Goal: Transaction & Acquisition: Purchase product/service

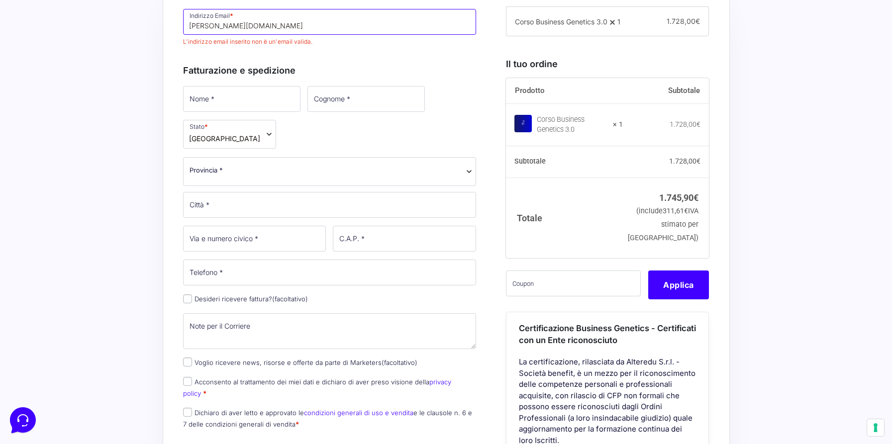
scroll to position [315, 0]
type input "emanuele.dalessandro.96ògmail.com"
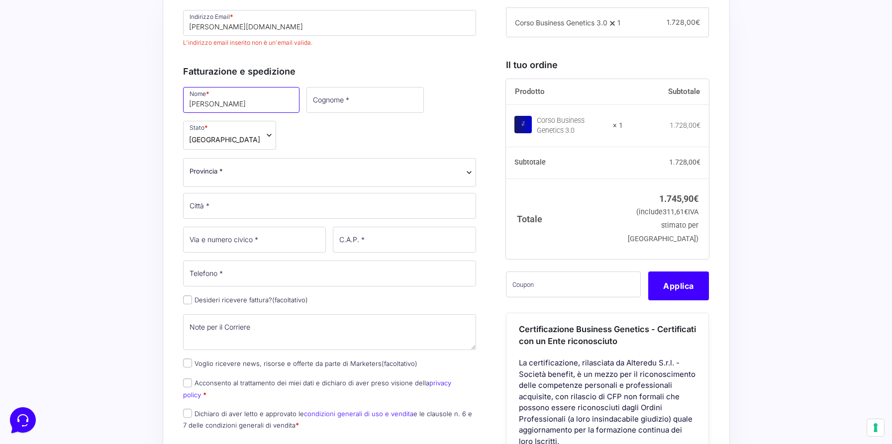
type input "[PERSON_NAME]"
type input "D'Alessandro"
click at [461, 64] on div "Fatturazione e spedizione Nome * Emanuele Cognome * D'Alessandro Stato * Selezi…" at bounding box center [330, 246] width 294 height 384
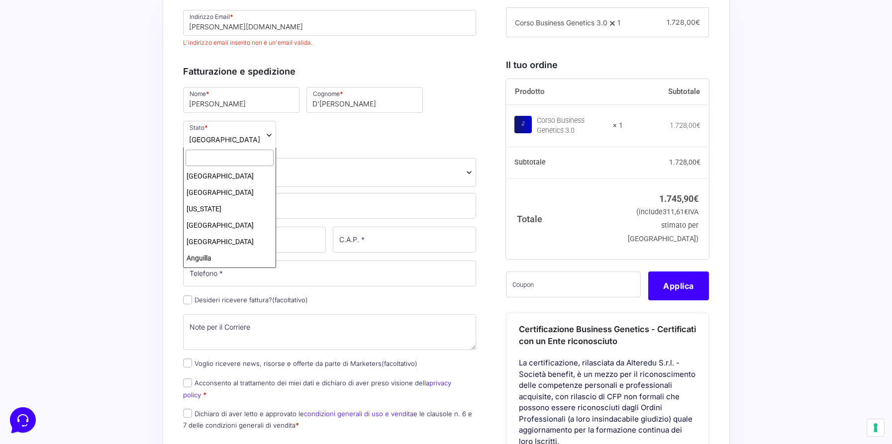
click at [259, 136] on span "[GEOGRAPHIC_DATA]" at bounding box center [229, 135] width 93 height 29
type input "ita"
select select "IT"
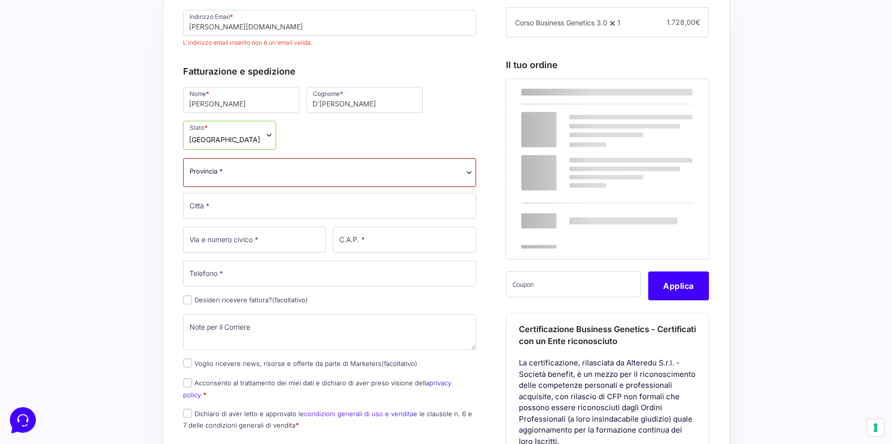
click at [266, 177] on span "Provincia *" at bounding box center [330, 172] width 294 height 29
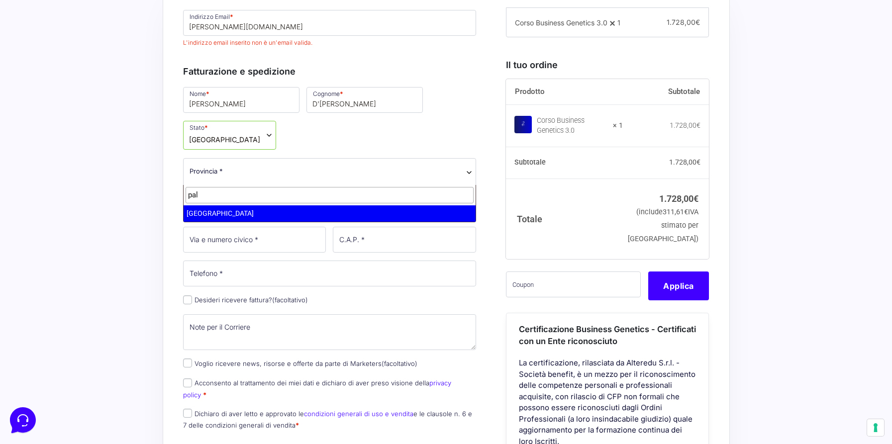
type input "pal"
select select "PA"
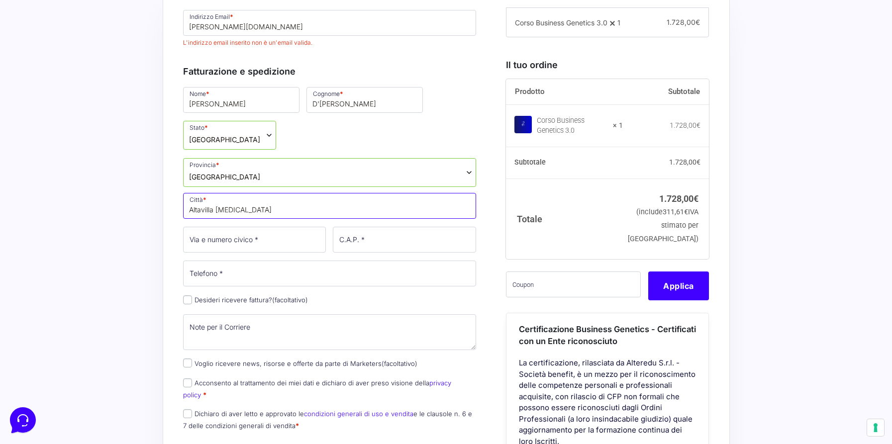
type input "Altavilla mili"
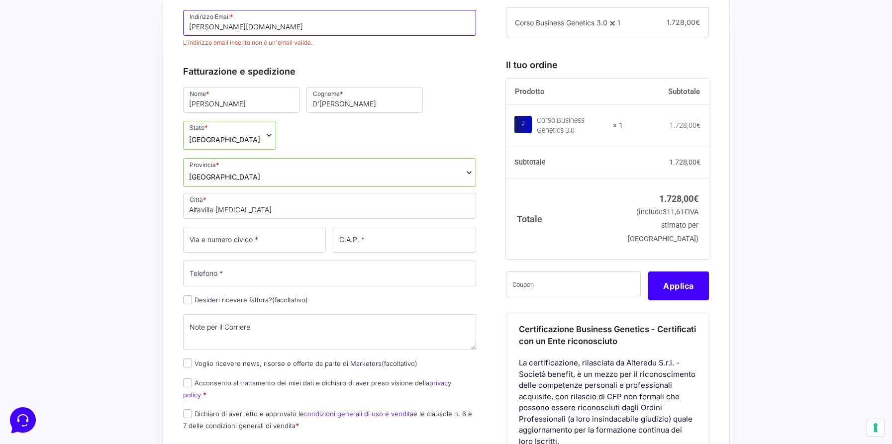
click at [275, 28] on input "emanuele.dalessandro.96ògmail.com" at bounding box center [330, 23] width 294 height 26
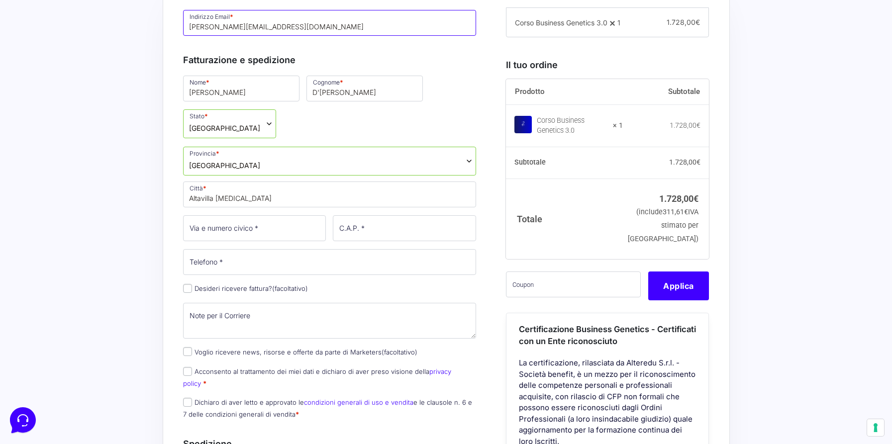
type input "[EMAIL_ADDRESS][PERSON_NAME][DOMAIN_NAME]"
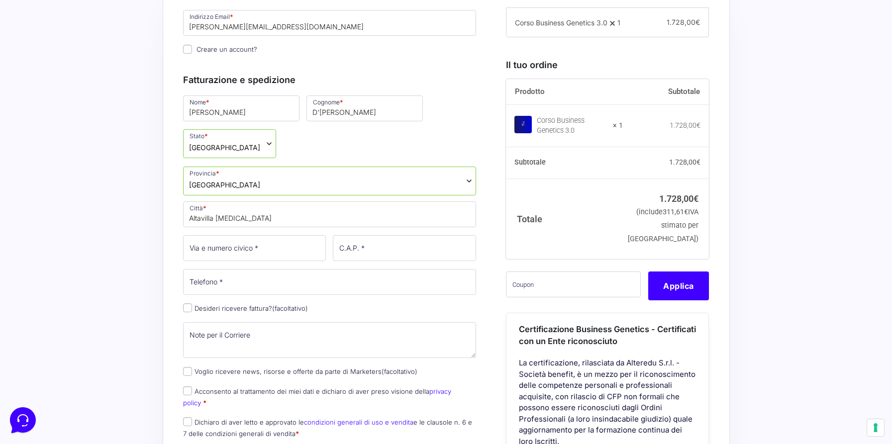
click at [245, 197] on div "Nome * Emanuele Cognome * D'Alessandro Stato * Seleziona un paese / una regione…" at bounding box center [330, 270] width 301 height 352
click at [249, 214] on input "Altavilla mili" at bounding box center [330, 215] width 294 height 26
type input "Altavilla milicia"
type input "[STREET_ADDRESS][PERSON_NAME] (SNC)"
type input "90010"
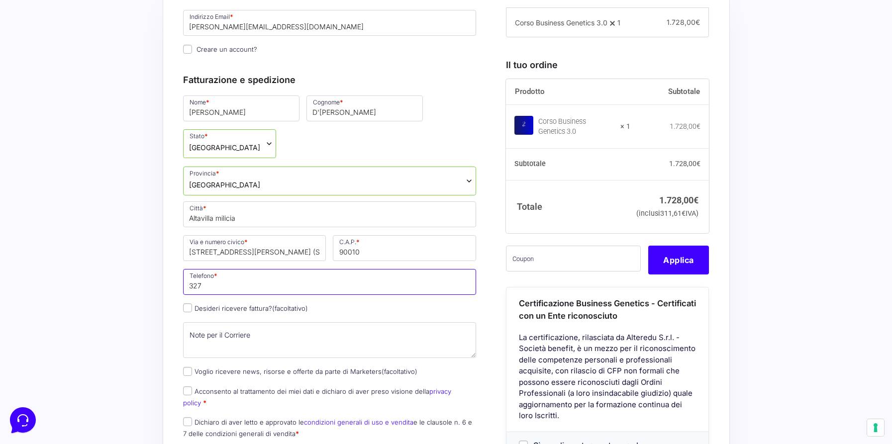
type input "3277539976"
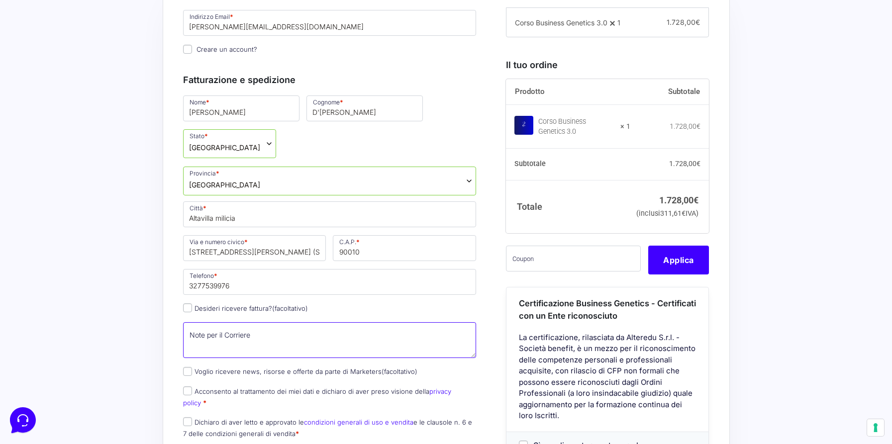
click at [237, 343] on textarea "Note per il Corriere (facoltativo)" at bounding box center [330, 341] width 294 height 36
click at [186, 308] on input "Desideri ricevere fattura? (facoltativo)" at bounding box center [187, 308] width 9 height 9
checkbox input "true"
select select "IT"
type input "0000000"
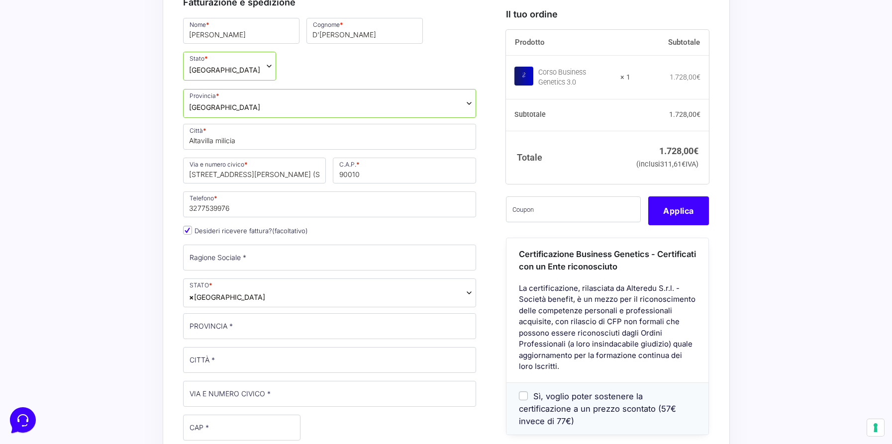
scroll to position [409, 0]
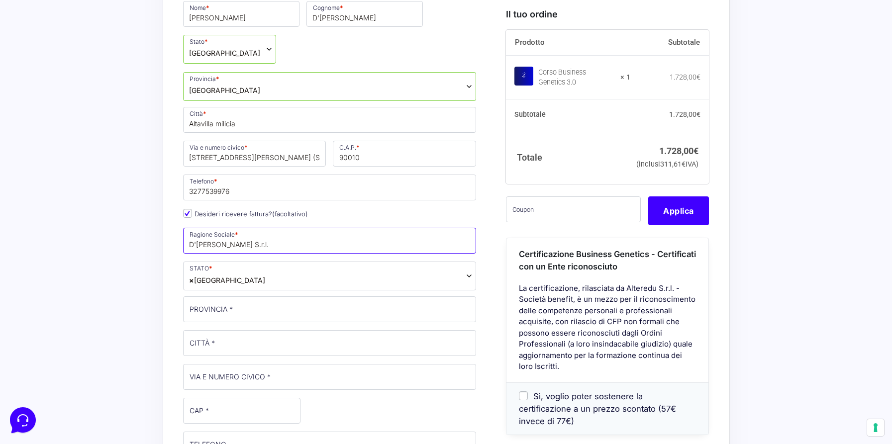
type input "D'Alessandro Costruzioni S.r.l."
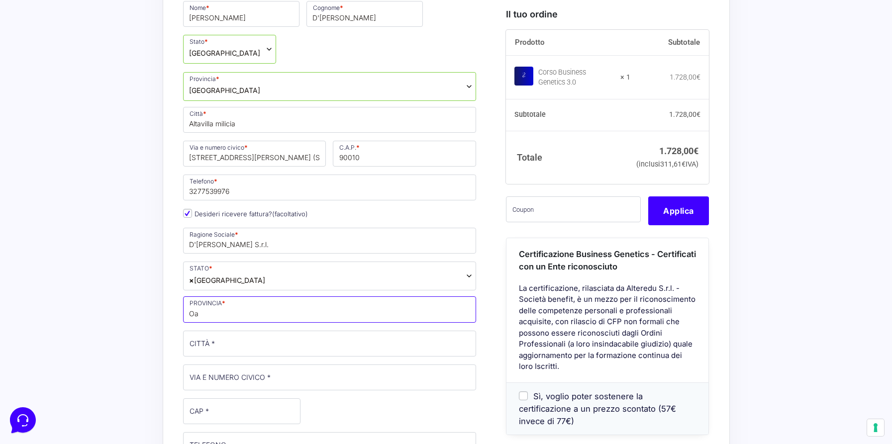
type input "O"
type input "[GEOGRAPHIC_DATA]"
click at [240, 283] on span "× Italia" at bounding box center [330, 276] width 294 height 29
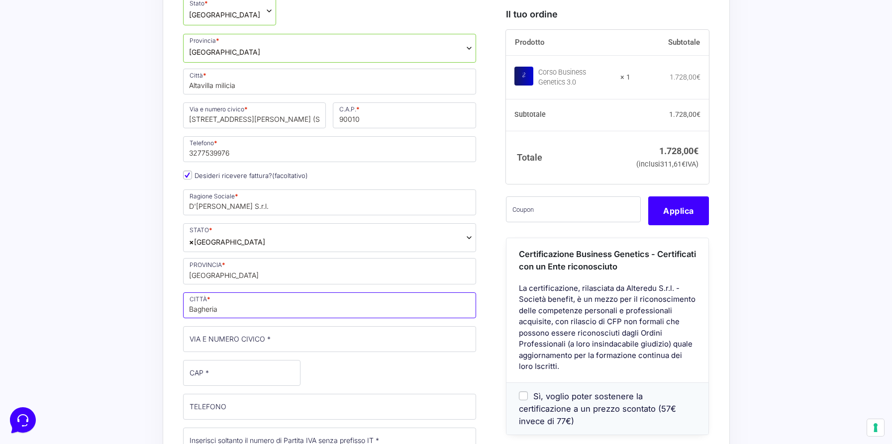
scroll to position [465, 0]
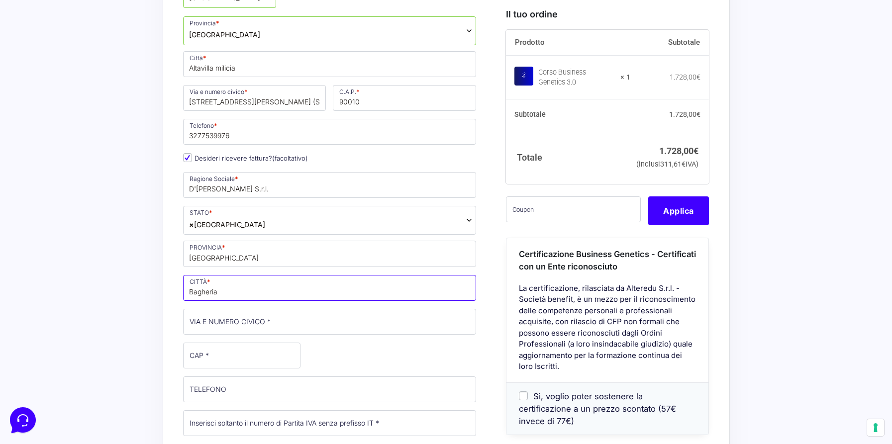
type input "Bagheria"
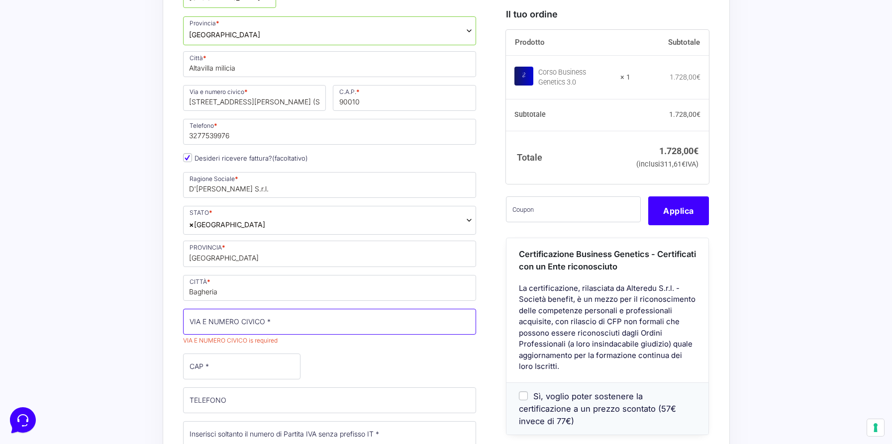
paste input "Via Generale Armando Diaz"
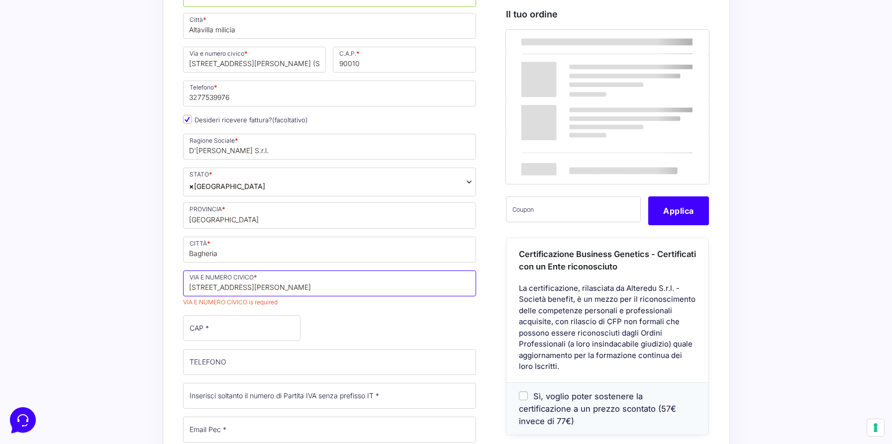
scroll to position [507, 0]
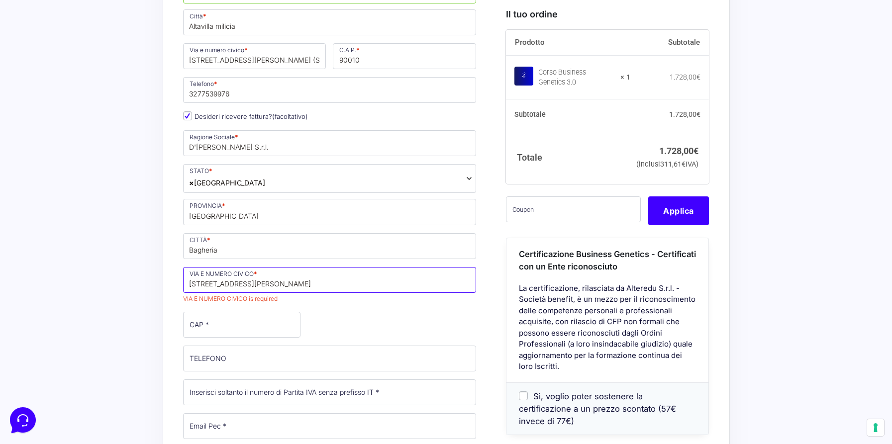
type input "[STREET_ADDRESS][PERSON_NAME]"
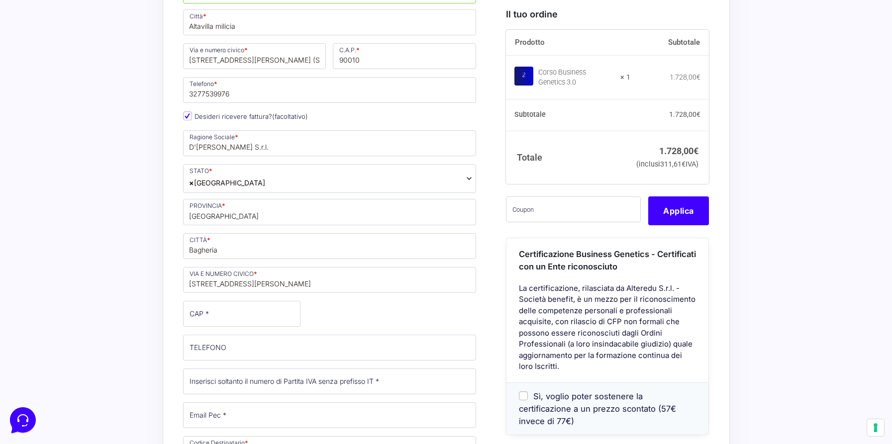
click at [319, 306] on div "Nome * Emanuele Cognome * D'Alessandro Stato * Seleziona un paese / una regione…" at bounding box center [330, 248] width 301 height 692
click at [267, 311] on input "CAP *" at bounding box center [241, 314] width 117 height 26
type input "90011"
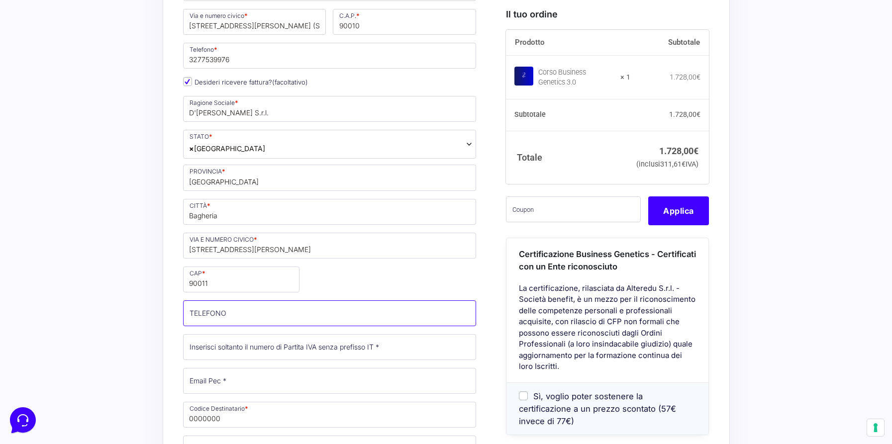
scroll to position [560, 0]
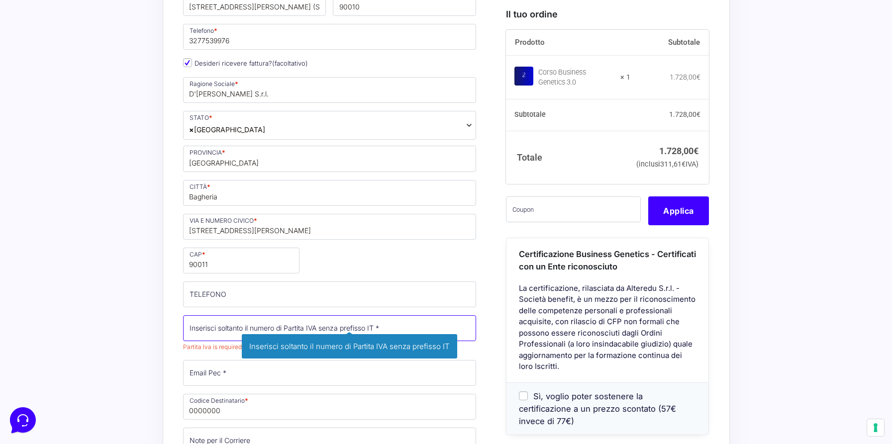
click at [222, 333] on input "Partita Iva *" at bounding box center [330, 329] width 294 height 26
paste input "06960640826"
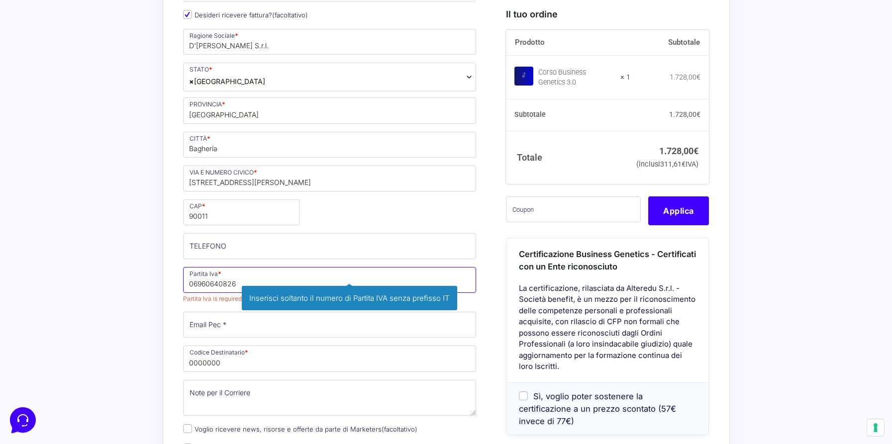
scroll to position [608, 0]
type input "06960640826"
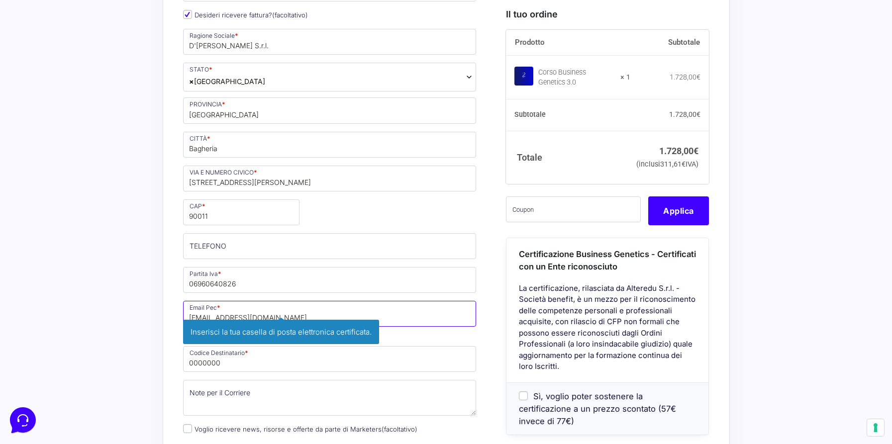
type input "[EMAIL_ADDRESS][DOMAIN_NAME]"
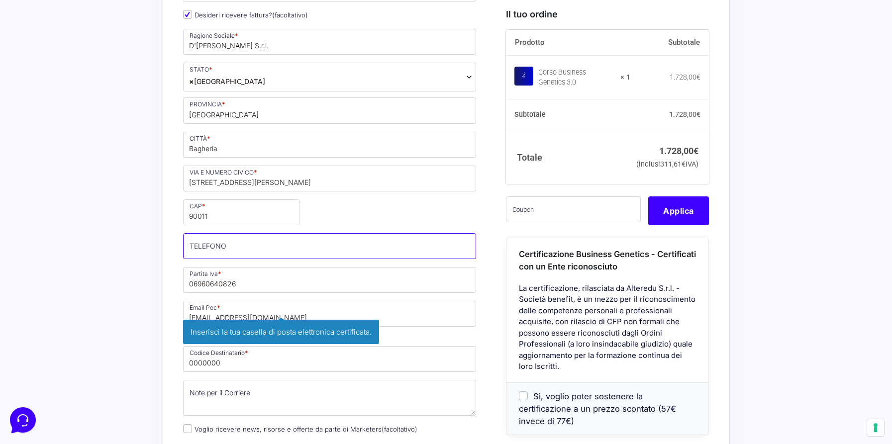
click at [329, 254] on input "TELEFONO (facoltativo)" at bounding box center [330, 246] width 294 height 26
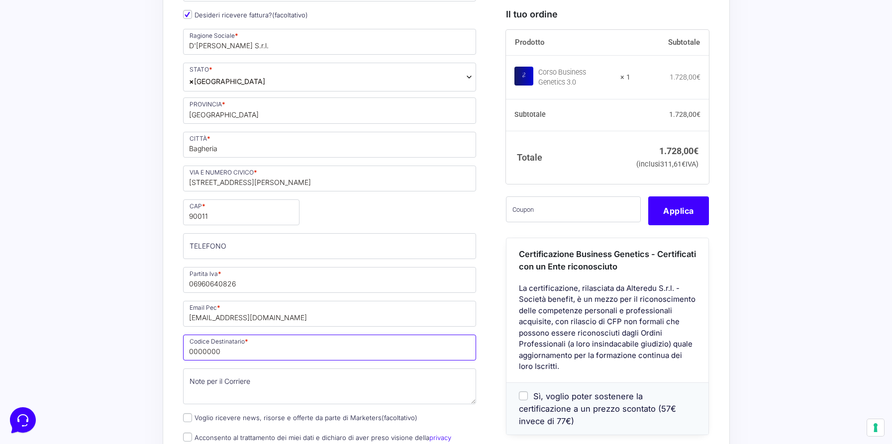
click at [272, 348] on input "0000000" at bounding box center [330, 348] width 294 height 26
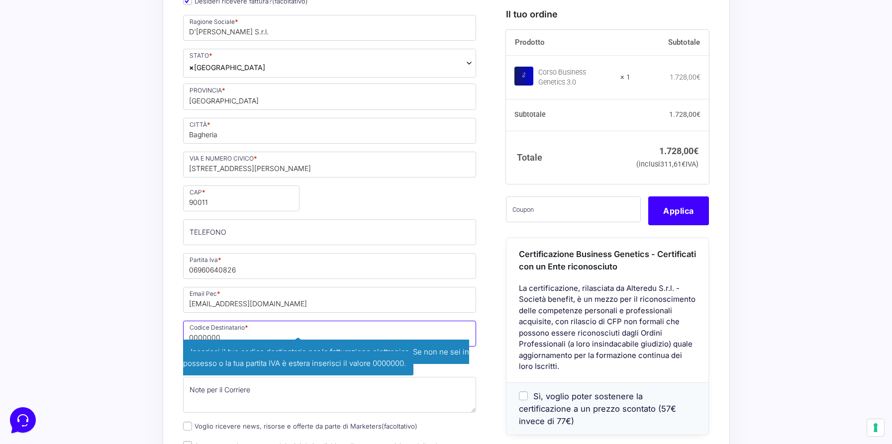
scroll to position [626, 0]
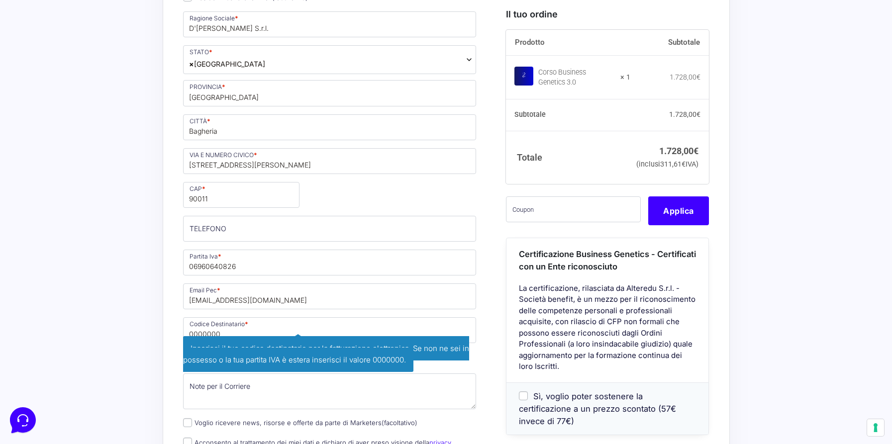
click at [245, 280] on div "Nome * Emanuele Cognome * D'Alessandro Stato * Seleziona un paese / una regione…" at bounding box center [330, 140] width 301 height 715
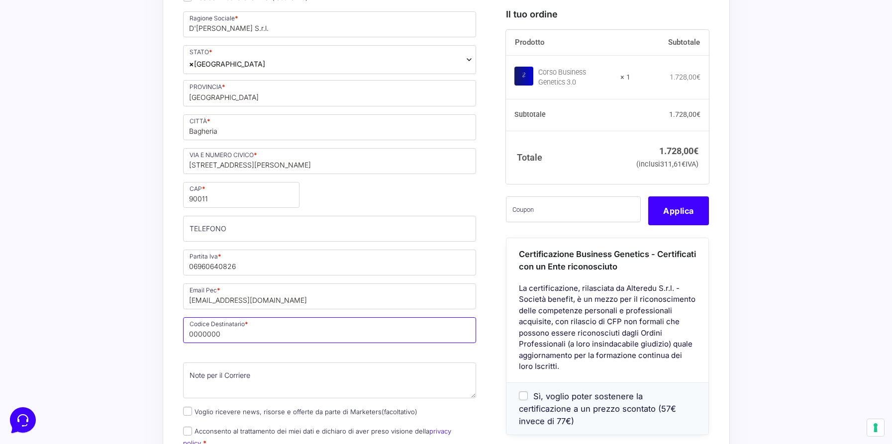
click at [279, 331] on input "0000000" at bounding box center [330, 331] width 294 height 26
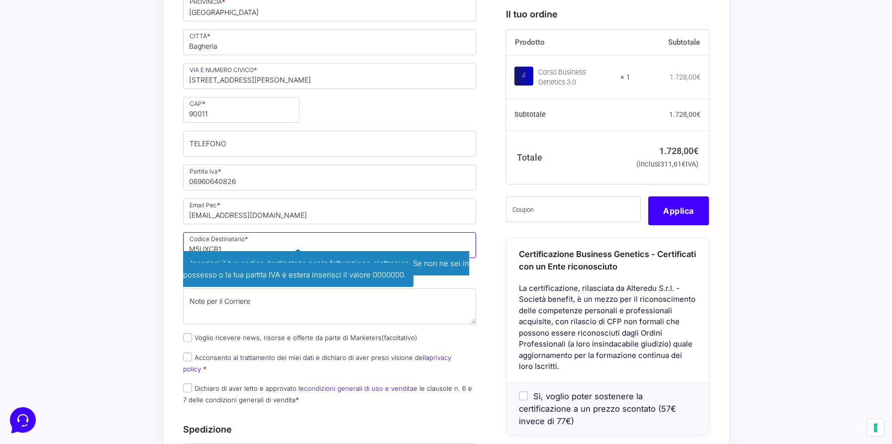
scroll to position [716, 0]
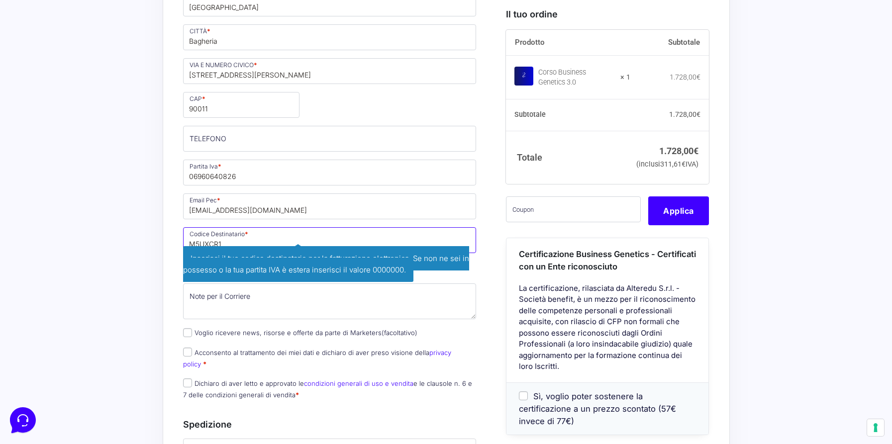
type input "M5UXCR1"
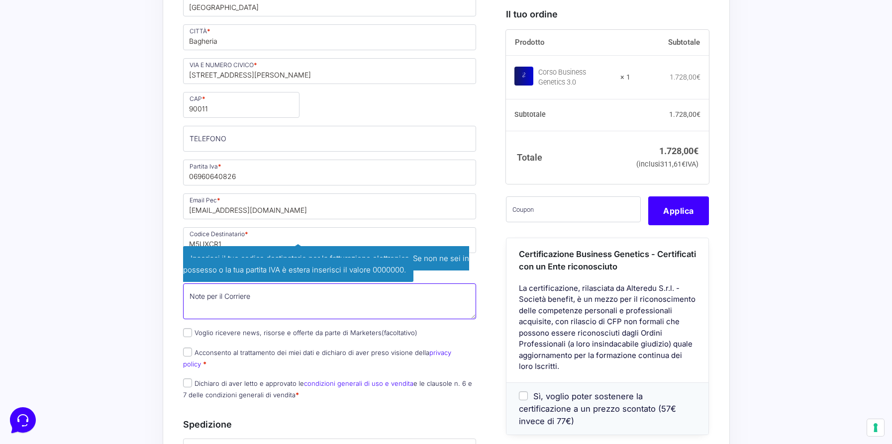
click at [326, 305] on textarea "Note per il Corriere (facoltativo)" at bounding box center [330, 302] width 294 height 36
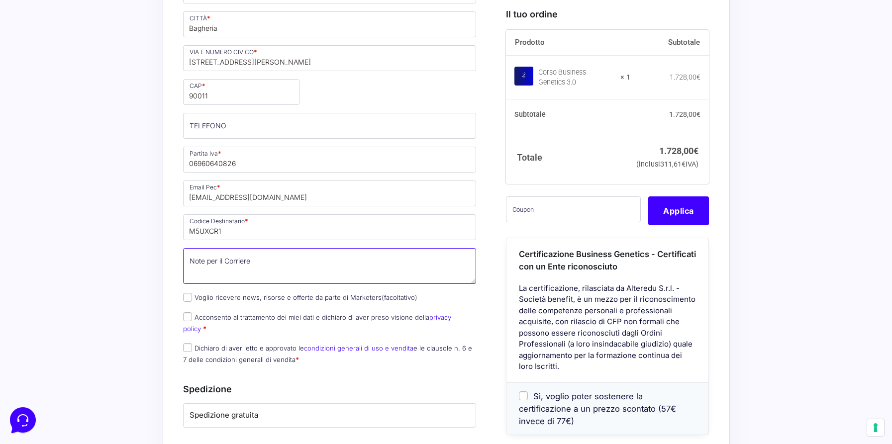
scroll to position [729, 0]
click at [190, 297] on input "Voglio ricevere news, risorse e offerte da parte di Marketers (facoltativo)" at bounding box center [187, 297] width 9 height 9
checkbox input "true"
click at [187, 315] on input "Acconsento al trattamento dei miei dati e dichiaro di aver preso visione della …" at bounding box center [187, 316] width 9 height 9
checkbox input "true"
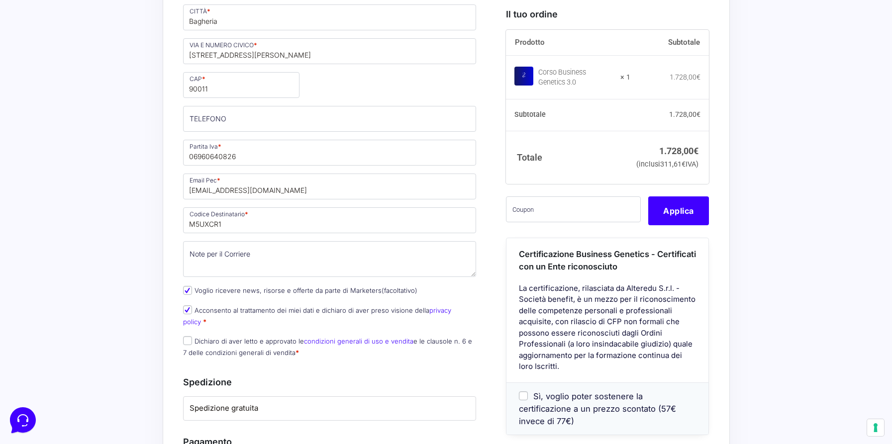
scroll to position [736, 0]
click at [187, 334] on p "Dichiaro di aver letto e approvato le condizioni generali di uso e vendita e le…" at bounding box center [330, 347] width 301 height 26
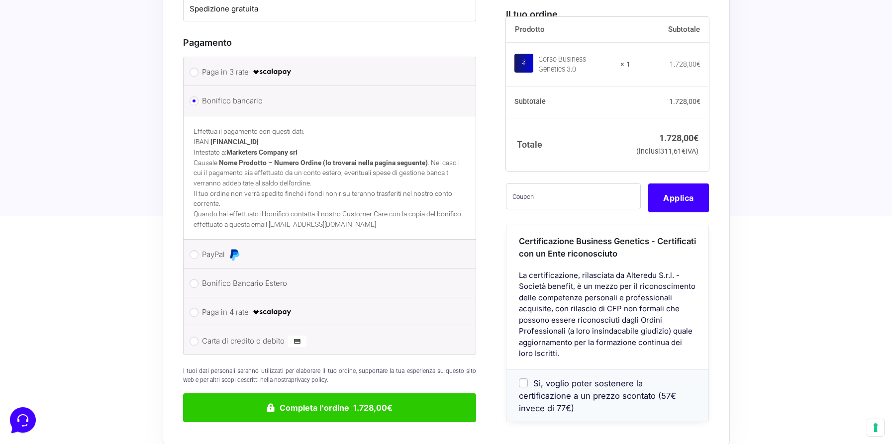
scroll to position [1135, 0]
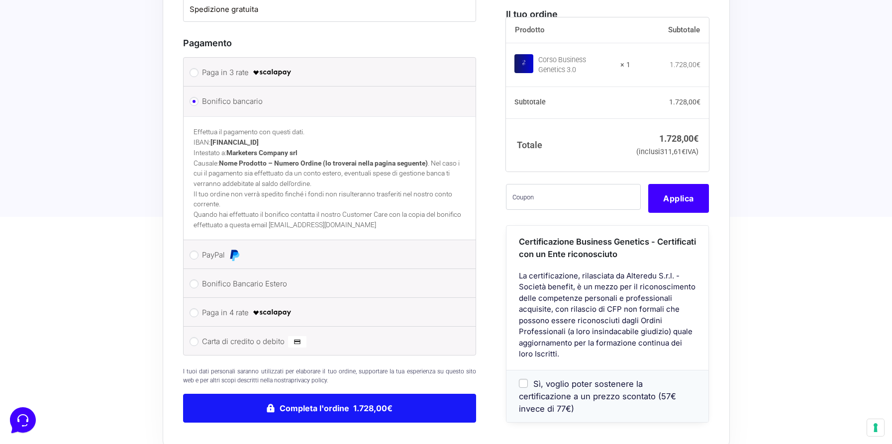
click at [427, 394] on button "Completa l'ordine 1.728,00€" at bounding box center [330, 408] width 294 height 29
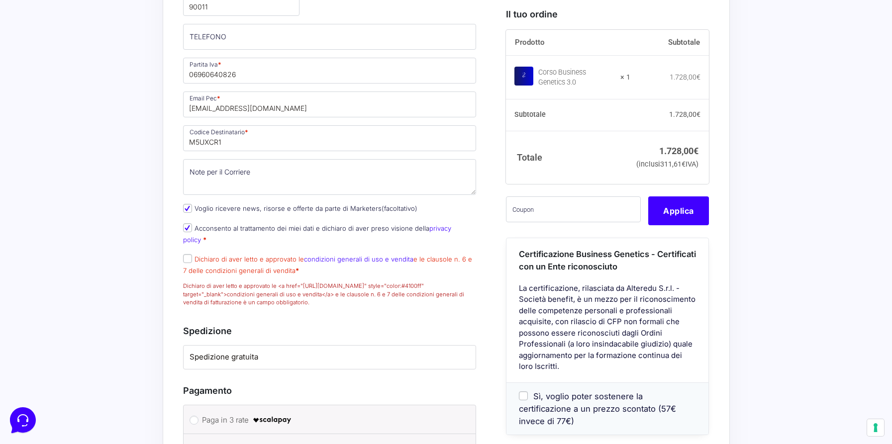
scroll to position [942, 0]
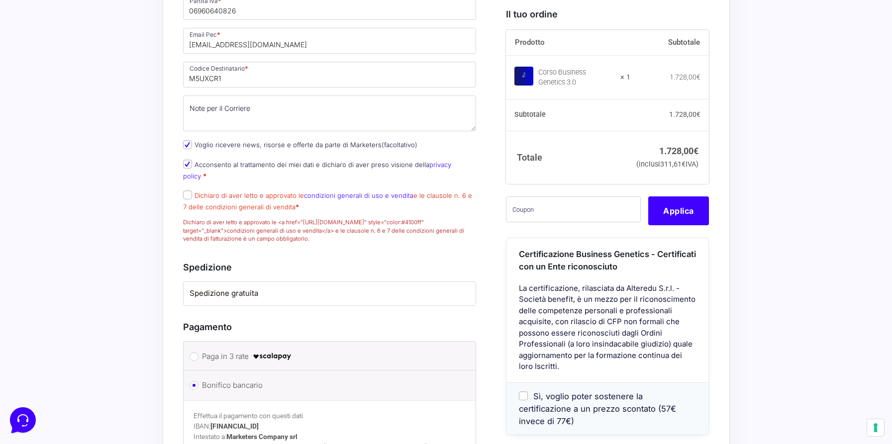
click at [185, 193] on input "Dichiaro di aver letto e approvato le condizioni generali di uso e vendita e le…" at bounding box center [187, 195] width 9 height 9
checkbox input "true"
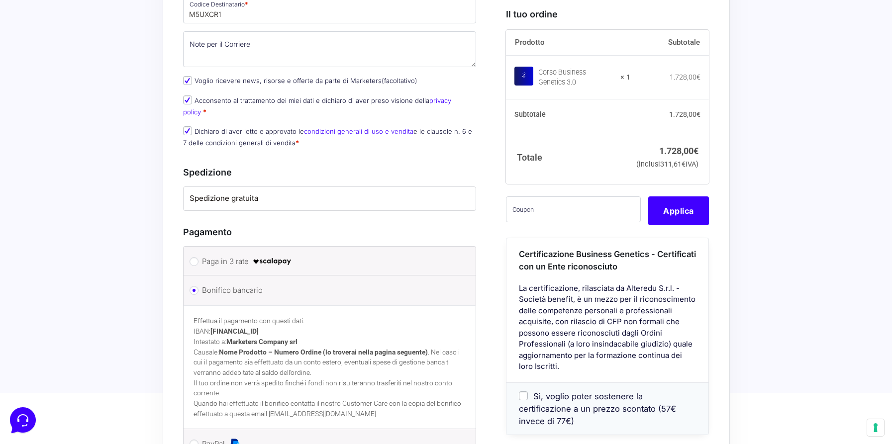
scroll to position [1005, 0]
click at [346, 131] on link "condizioni generali di uso e vendita" at bounding box center [359, 132] width 110 height 8
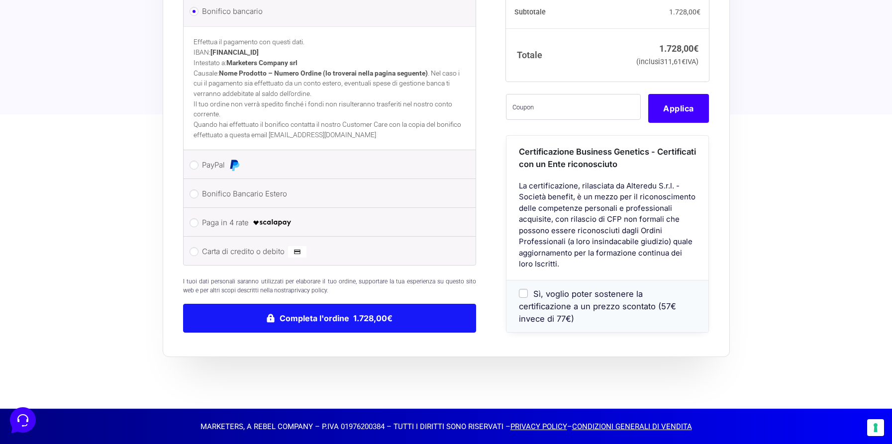
scroll to position [1285, 0]
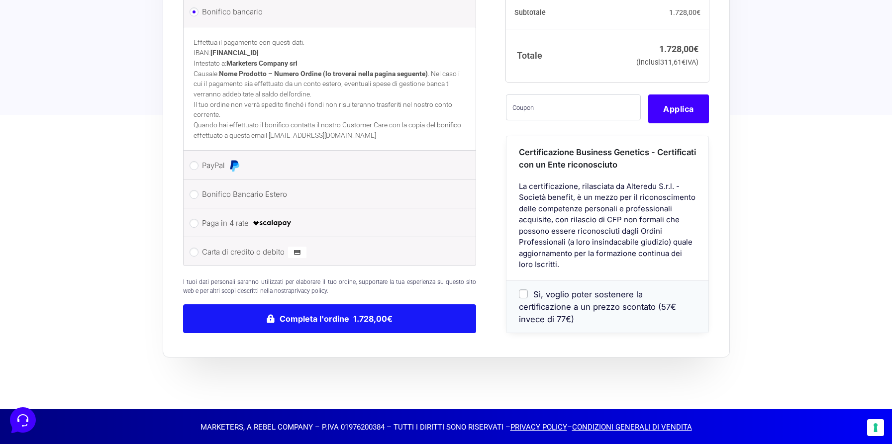
click at [306, 312] on button "Completa l'ordine 1.728,00€" at bounding box center [330, 319] width 294 height 29
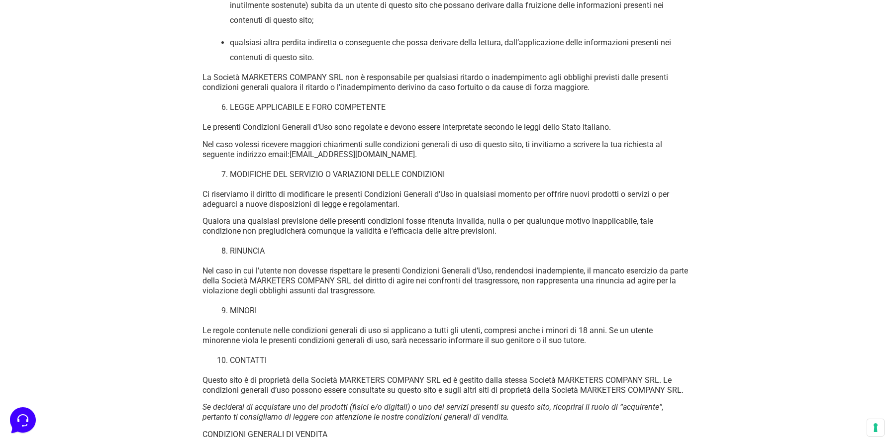
scroll to position [1756, 0]
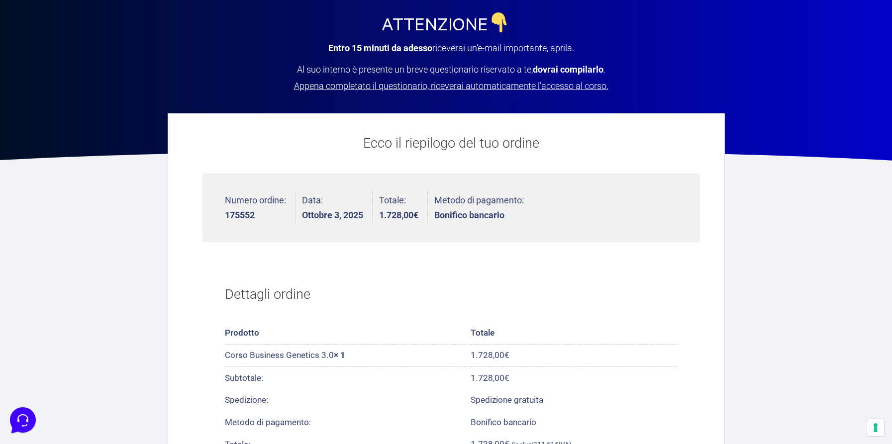
scroll to position [253, 0]
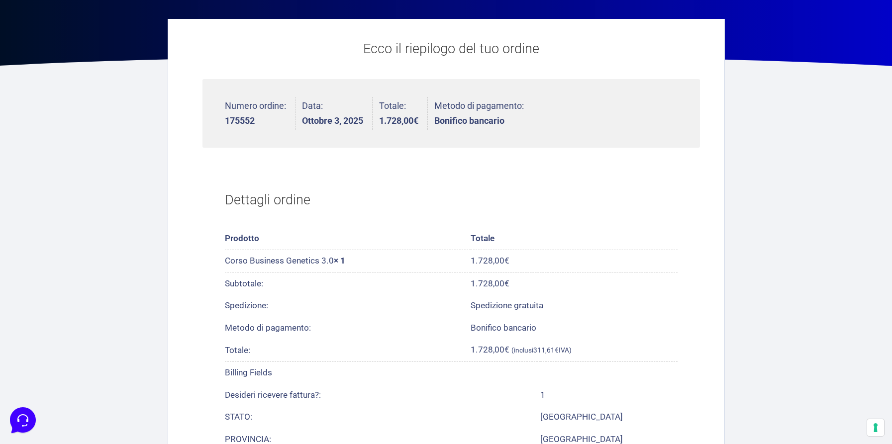
scroll to position [251, 0]
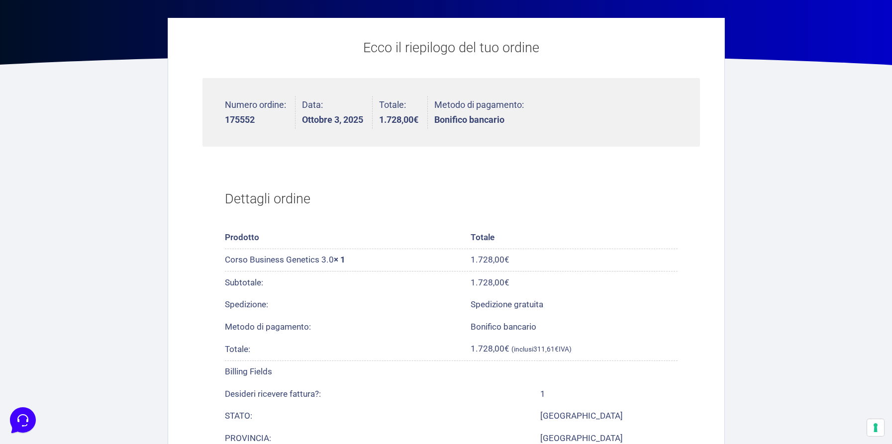
drag, startPoint x: 226, startPoint y: 260, endPoint x: 333, endPoint y: 259, distance: 107.0
click at [333, 259] on td "Corso Business Genetics 3.0 × 1" at bounding box center [348, 260] width 246 height 22
copy td "Corso Business Genetics 3.0"
click at [289, 165] on section "Dettagli ordine Prodotto Totale Corso Business Genetics 3.0 × 1 1.728,00 € Subt…" at bounding box center [452, 404] width 498 height 478
drag, startPoint x: 225, startPoint y: 102, endPoint x: 248, endPoint y: 123, distance: 32.0
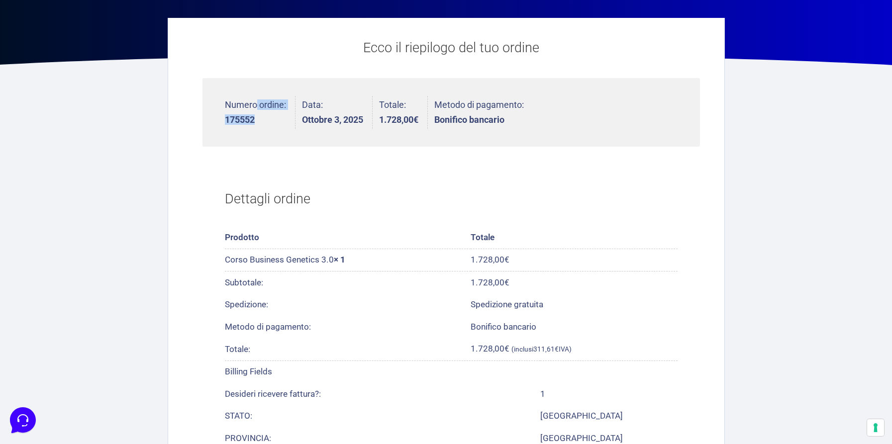
click at [248, 123] on li "Numero ordine: 175552" at bounding box center [260, 112] width 71 height 33
copy li "Numero ordine: 175552"
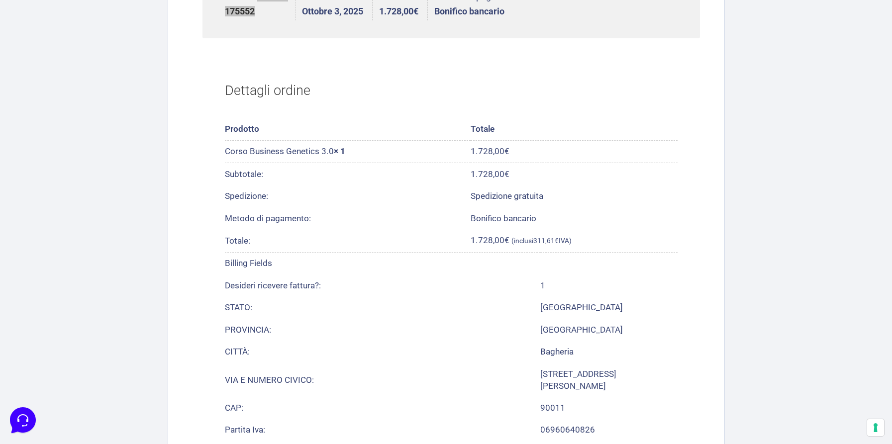
scroll to position [402, 0]
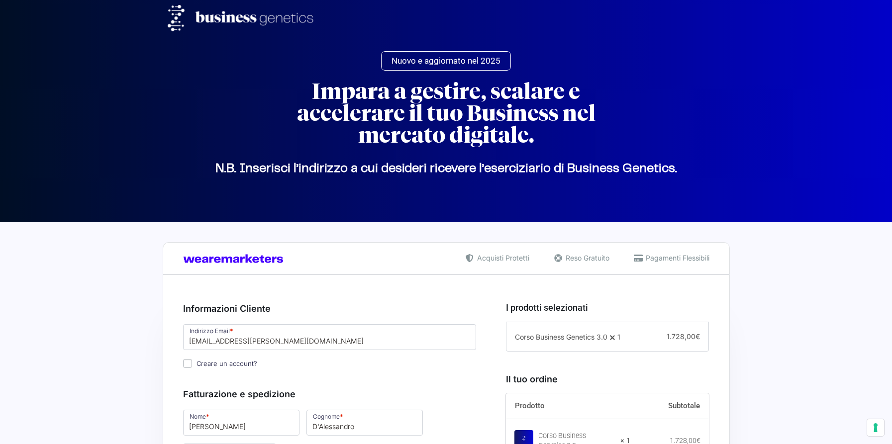
select select "PA"
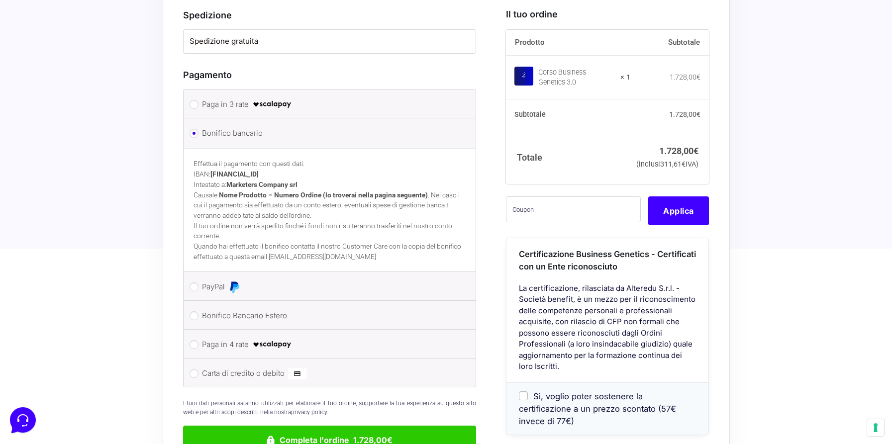
drag, startPoint x: 229, startPoint y: 170, endPoint x: 333, endPoint y: 170, distance: 103.5
click at [333, 170] on p "Effettua il pagamento con questi dati. IBAN: [FINANCIAL_ID] Intestato a: Market…" at bounding box center [330, 190] width 273 height 62
copy p "Marketers Company srl"
click at [222, 170] on strong "[FINANCIAL_ID]" at bounding box center [235, 174] width 48 height 8
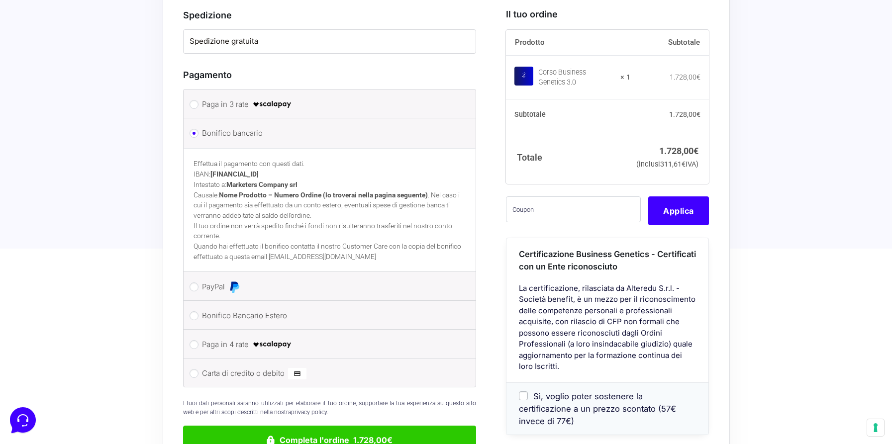
copy strong "[FINANCIAL_ID]"
